Goal: Task Accomplishment & Management: Manage account settings

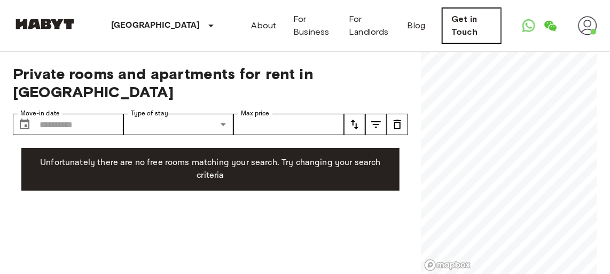
click at [449, 26] on link "Get in Touch" at bounding box center [471, 25] width 59 height 35
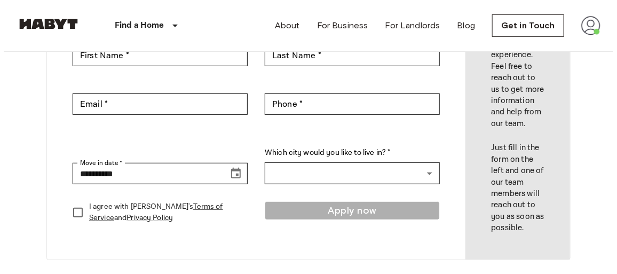
scroll to position [194, 0]
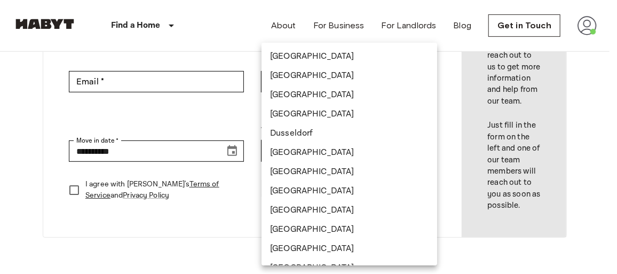
click at [431, 162] on body "**********" at bounding box center [308, 274] width 617 height 937
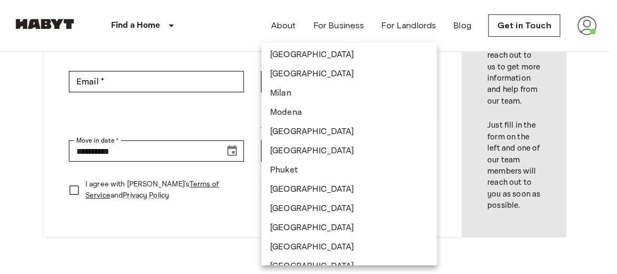
drag, startPoint x: 176, startPoint y: 211, endPoint x: 196, endPoint y: 199, distance: 23.3
click at [183, 207] on div at bounding box center [308, 137] width 617 height 274
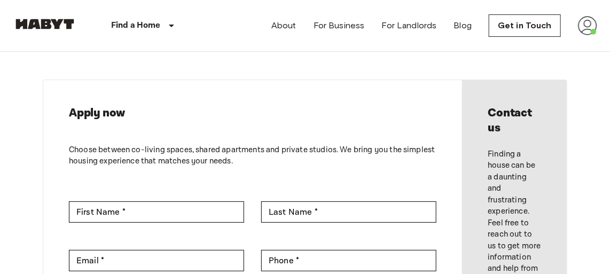
scroll to position [0, 0]
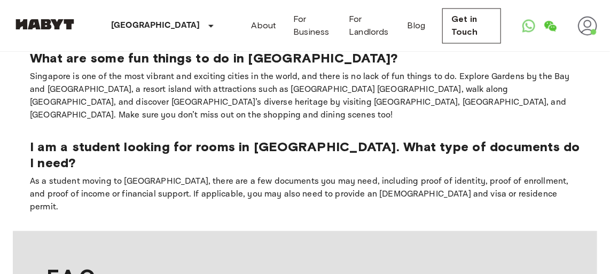
scroll to position [676, 0]
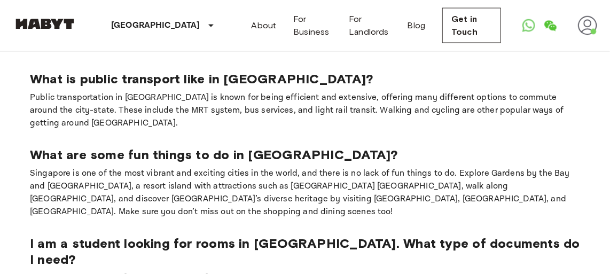
click at [593, 28] on img at bounding box center [587, 25] width 19 height 19
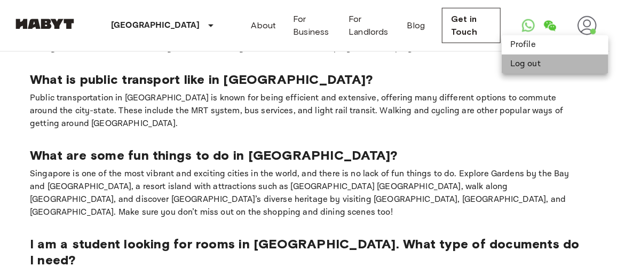
click at [524, 63] on li "Log out" at bounding box center [555, 63] width 107 height 19
